Goal: Information Seeking & Learning: Learn about a topic

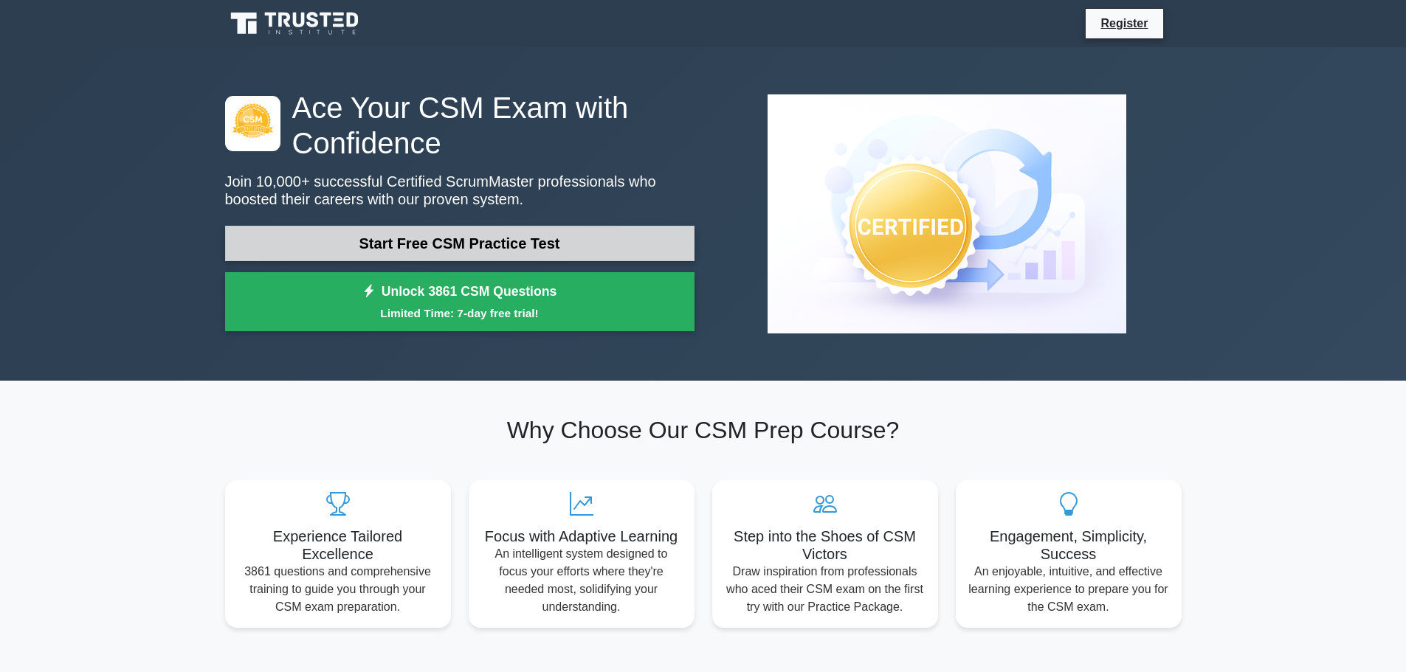
click at [472, 244] on link "Start Free CSM Practice Test" at bounding box center [459, 243] width 469 height 35
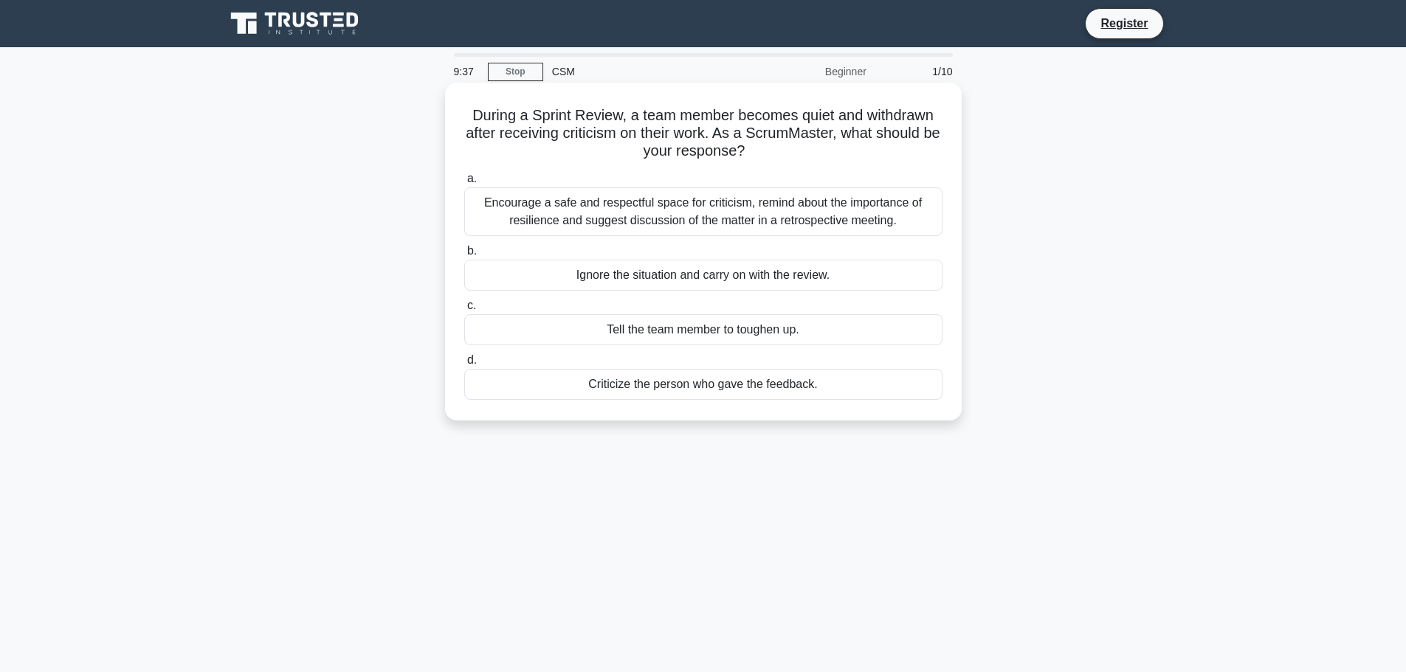
click at [758, 214] on div "Encourage a safe and respectful space for criticism, remind about the importanc…" at bounding box center [703, 211] width 478 height 49
click at [464, 184] on input "a. Encourage a safe and respectful space for criticism, remind about the import…" at bounding box center [464, 179] width 0 height 10
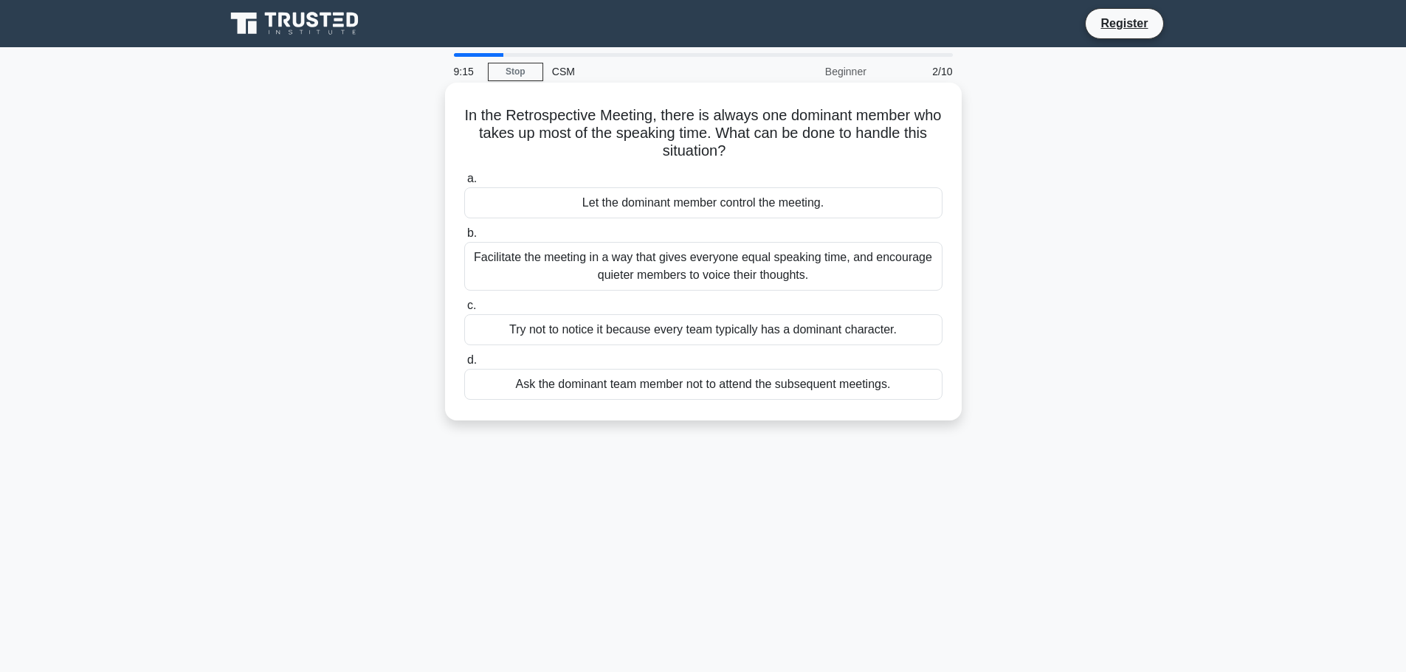
click at [640, 271] on div "Facilitate the meeting in a way that gives everyone equal speaking time, and en…" at bounding box center [703, 266] width 478 height 49
click at [464, 238] on input "b. Facilitate the meeting in a way that gives everyone equal speaking time, and…" at bounding box center [464, 234] width 0 height 10
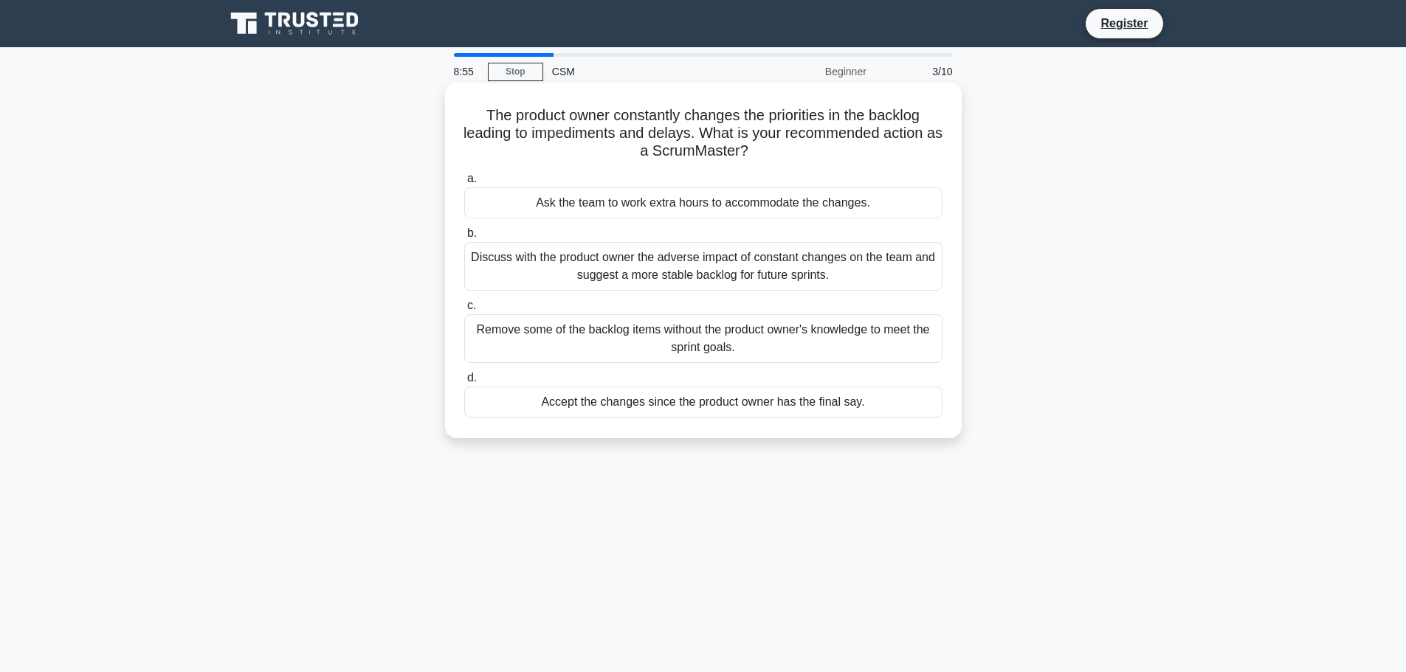
click at [703, 276] on div "Discuss with the product owner the adverse impact of constant changes on the te…" at bounding box center [703, 266] width 478 height 49
click at [464, 238] on input "b. Discuss with the product owner the adverse impact of constant changes on the…" at bounding box center [464, 234] width 0 height 10
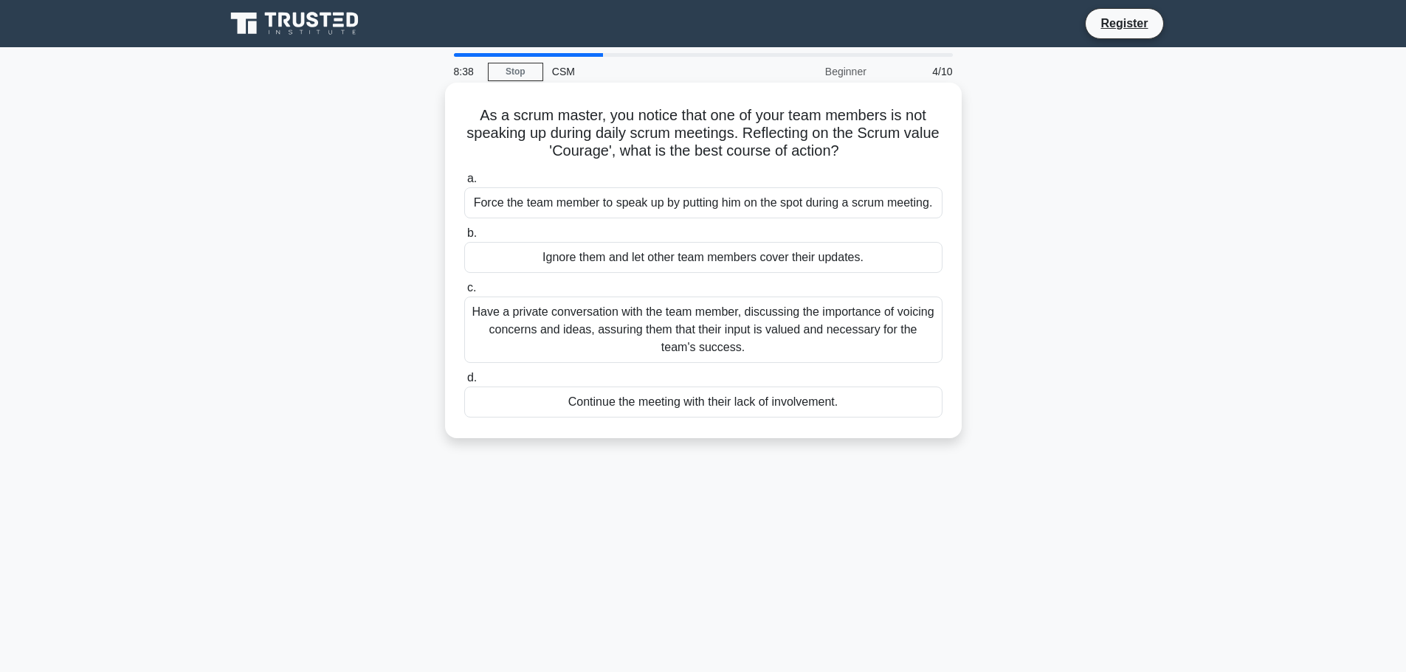
click at [622, 331] on div "Have a private conversation with the team member, discussing the importance of …" at bounding box center [703, 330] width 478 height 66
click at [464, 293] on input "c. Have a private conversation with the team member, discussing the importance …" at bounding box center [464, 288] width 0 height 10
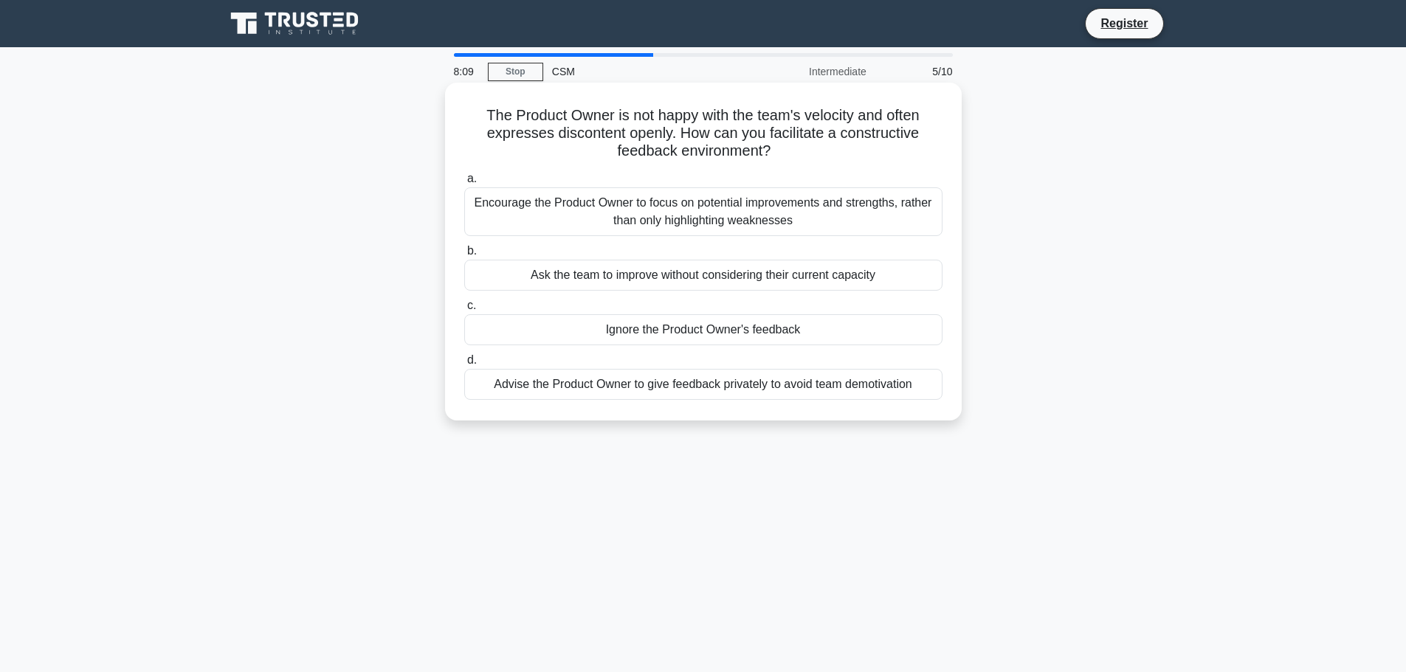
click at [701, 385] on div "Advise the Product Owner to give feedback privately to avoid team demotivation" at bounding box center [703, 384] width 478 height 31
click at [464, 365] on input "d. Advise the Product Owner to give feedback privately to avoid team demotivati…" at bounding box center [464, 361] width 0 height 10
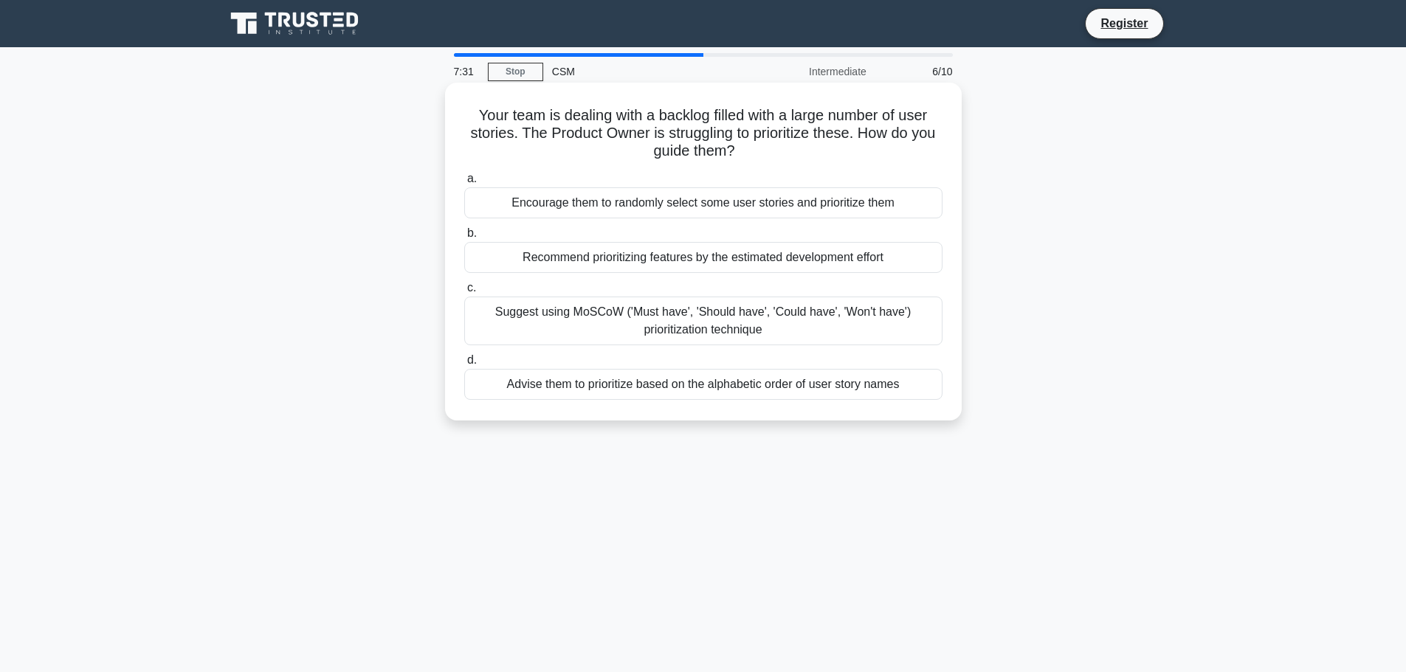
click at [617, 324] on div "Suggest using MoSCoW ('Must have', 'Should have', 'Could have', 'Won't have') p…" at bounding box center [703, 321] width 478 height 49
click at [464, 293] on input "c. Suggest using MoSCoW ('Must have', 'Should have', 'Could have', 'Won't have'…" at bounding box center [464, 288] width 0 height 10
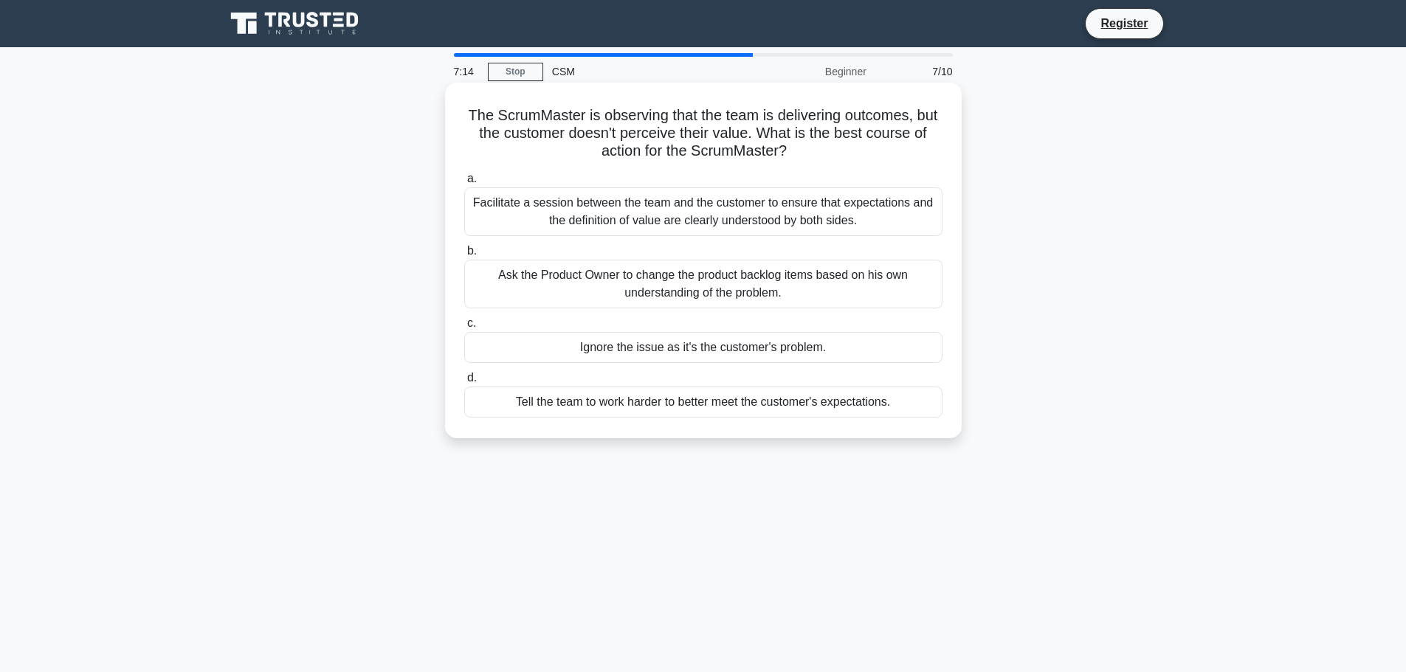
click at [688, 196] on div "Facilitate a session between the team and the customer to ensure that expectati…" at bounding box center [703, 211] width 478 height 49
click at [464, 184] on input "a. Facilitate a session between the team and the customer to ensure that expect…" at bounding box center [464, 179] width 0 height 10
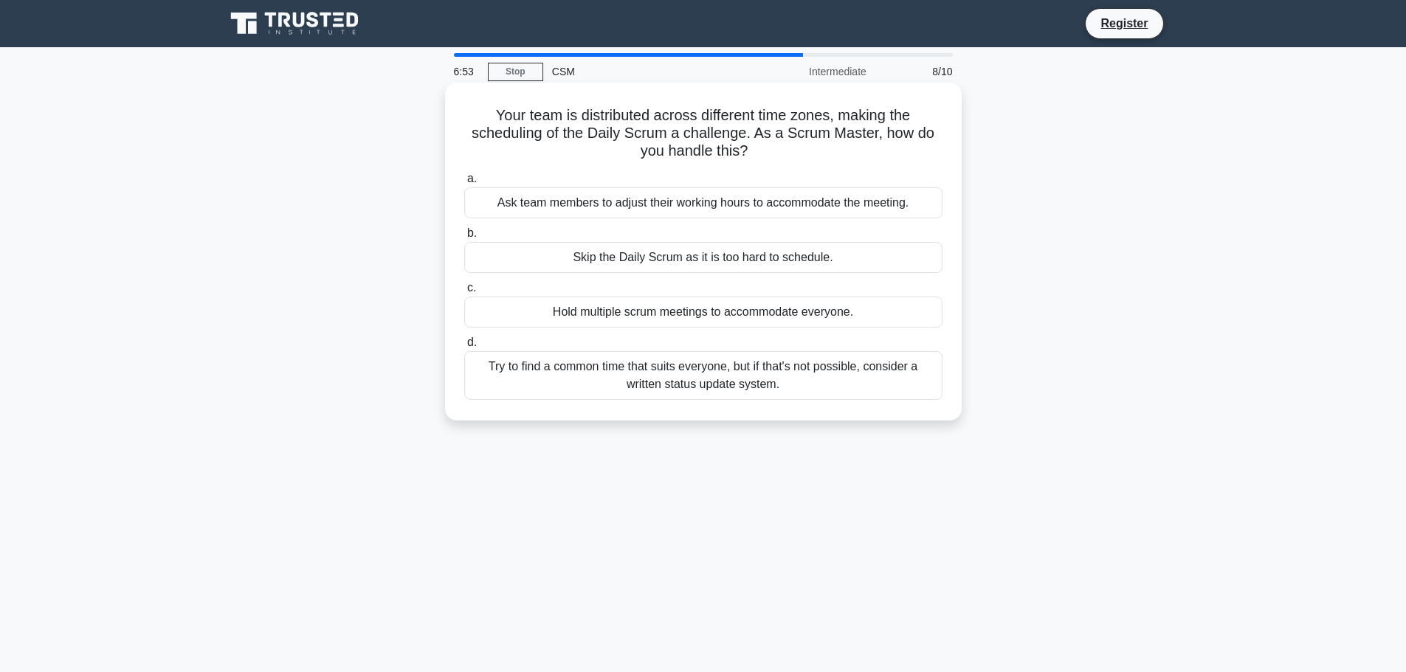
click at [736, 381] on div "Try to find a common time that suits everyone, but if that's not possible, cons…" at bounding box center [703, 375] width 478 height 49
click at [464, 348] on input "d. Try to find a common time that suits everyone, but if that's not possible, c…" at bounding box center [464, 343] width 0 height 10
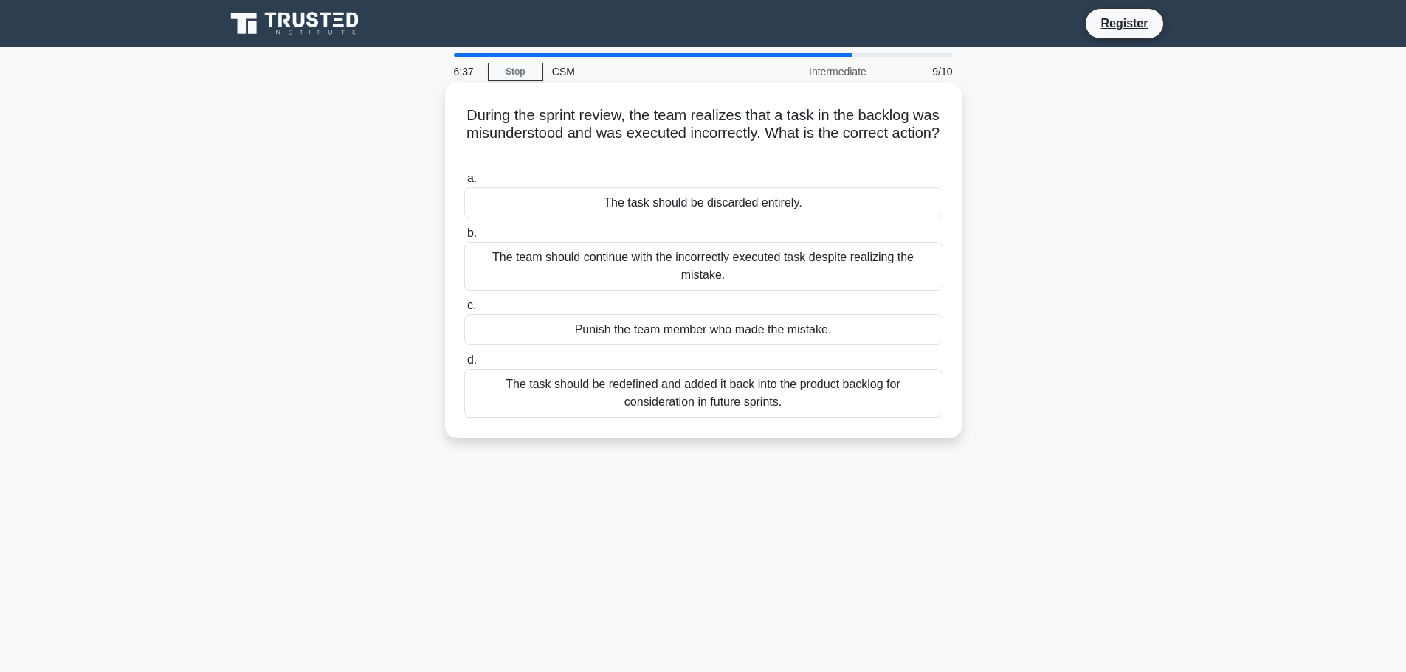
click at [697, 399] on div "The task should be redefined and added it back into the product backlog for con…" at bounding box center [703, 393] width 478 height 49
click at [464, 365] on input "d. The task should be redefined and added it back into the product backlog for …" at bounding box center [464, 361] width 0 height 10
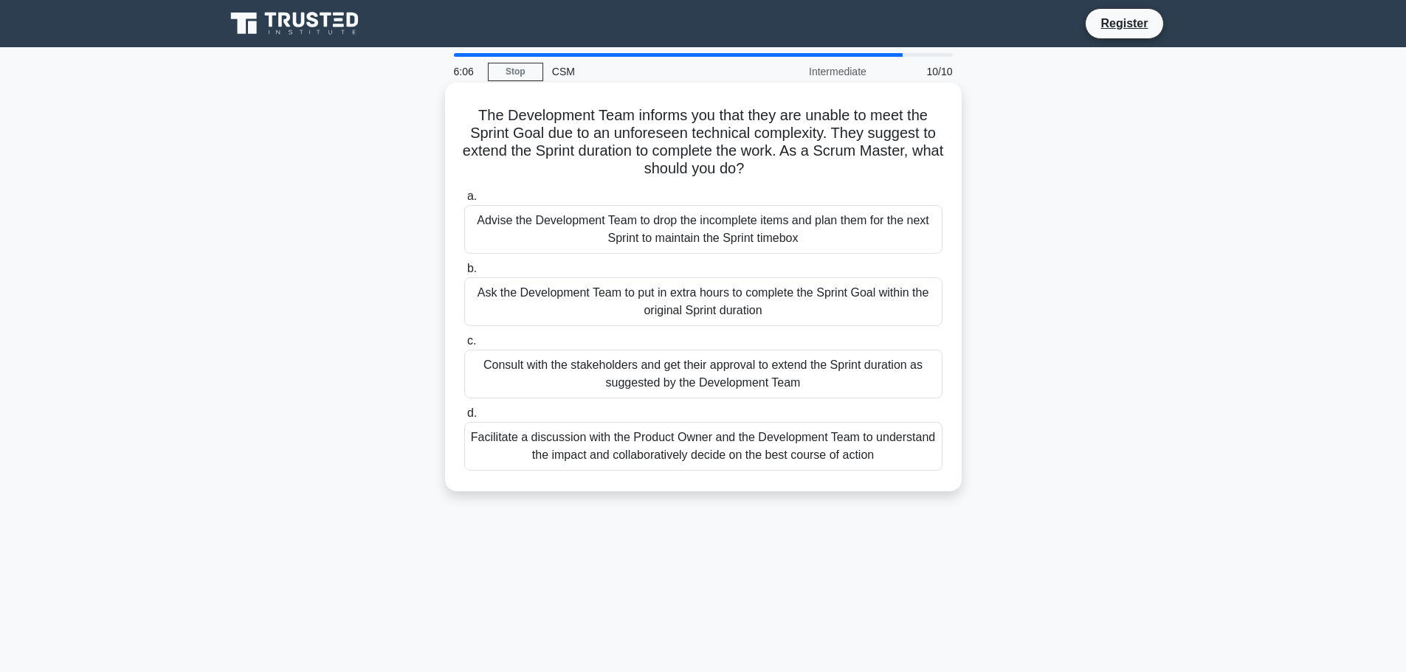
click at [741, 463] on div "Facilitate a discussion with the Product Owner and the Development Team to unde…" at bounding box center [703, 446] width 478 height 49
click at [464, 418] on input "d. Facilitate a discussion with the Product Owner and the Development Team to u…" at bounding box center [464, 414] width 0 height 10
